Goal: Entertainment & Leisure: Consume media (video, audio)

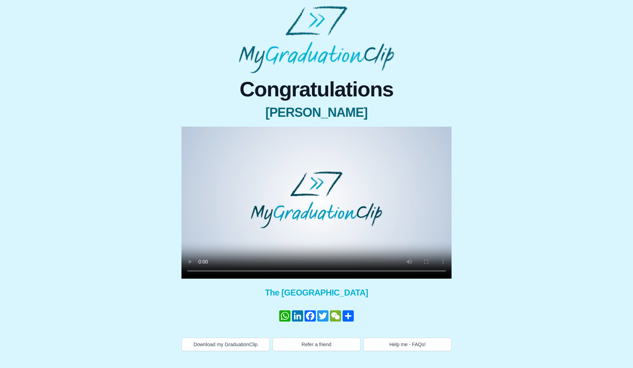
click at [191, 133] on video at bounding box center [317, 203] width 270 height 152
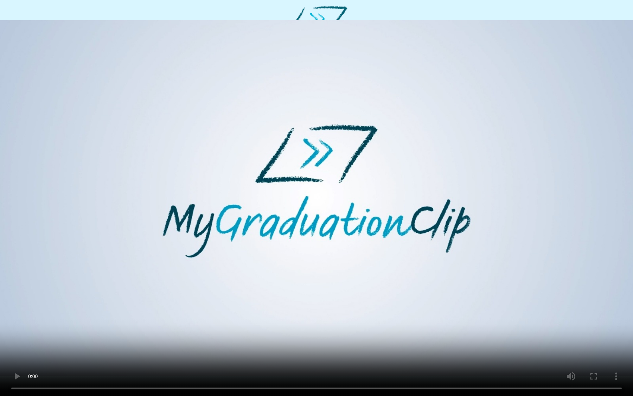
click at [313, 277] on video at bounding box center [316, 198] width 633 height 396
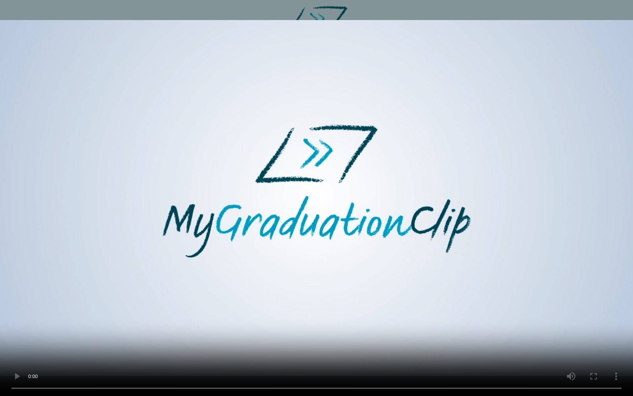
drag, startPoint x: 371, startPoint y: 11, endPoint x: 259, endPoint y: 249, distance: 263.3
click at [259, 249] on video at bounding box center [316, 198] width 633 height 396
click at [265, 277] on video at bounding box center [316, 198] width 633 height 396
drag, startPoint x: 269, startPoint y: 368, endPoint x: 305, endPoint y: 369, distance: 35.9
click at [305, 277] on video at bounding box center [316, 198] width 633 height 396
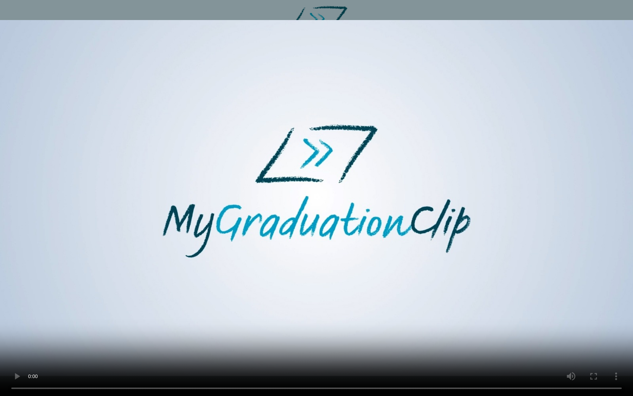
drag, startPoint x: 288, startPoint y: 379, endPoint x: 177, endPoint y: 380, distance: 110.8
click at [177, 277] on video at bounding box center [316, 198] width 633 height 396
click at [315, 277] on video at bounding box center [316, 198] width 633 height 396
click at [318, 277] on video at bounding box center [316, 198] width 633 height 396
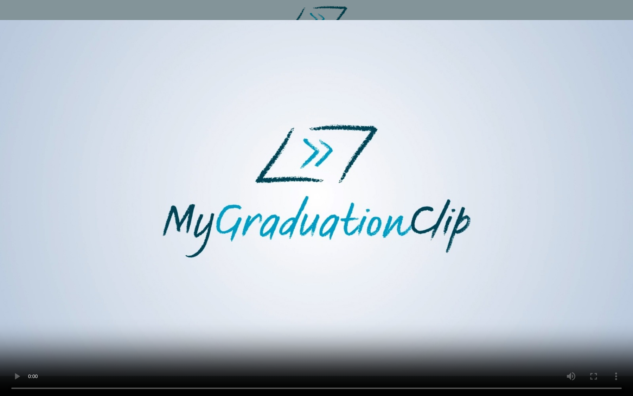
click at [294, 277] on video at bounding box center [316, 198] width 633 height 396
click at [285, 277] on video at bounding box center [316, 198] width 633 height 396
click at [351, 178] on video at bounding box center [316, 198] width 633 height 396
click at [343, 277] on video at bounding box center [316, 198] width 633 height 396
click at [311, 277] on video at bounding box center [316, 198] width 633 height 396
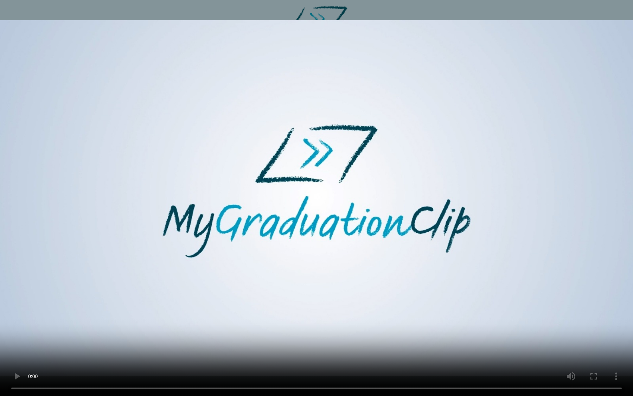
click at [325, 277] on video at bounding box center [316, 198] width 633 height 396
click at [311, 277] on video at bounding box center [316, 198] width 633 height 396
click at [367, 100] on video at bounding box center [316, 198] width 633 height 396
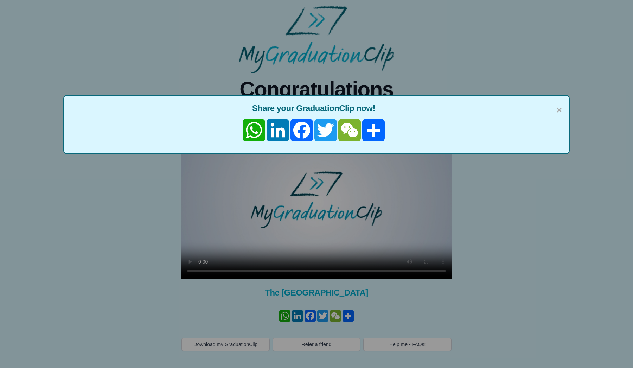
click at [259, 49] on div "× Share your GraduationClip now! WhatsApp LinkedIn Facebook Twitter WeChat Share" at bounding box center [316, 184] width 633 height 368
